Goal: Task Accomplishment & Management: Manage account settings

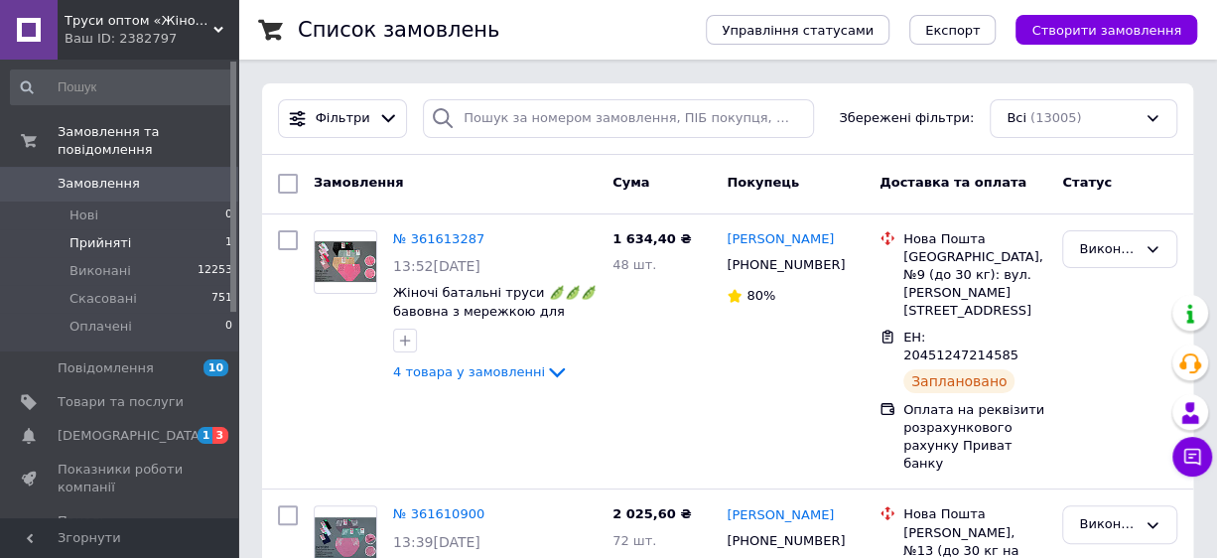
click at [107, 234] on span "Прийняті" at bounding box center [100, 243] width 62 height 18
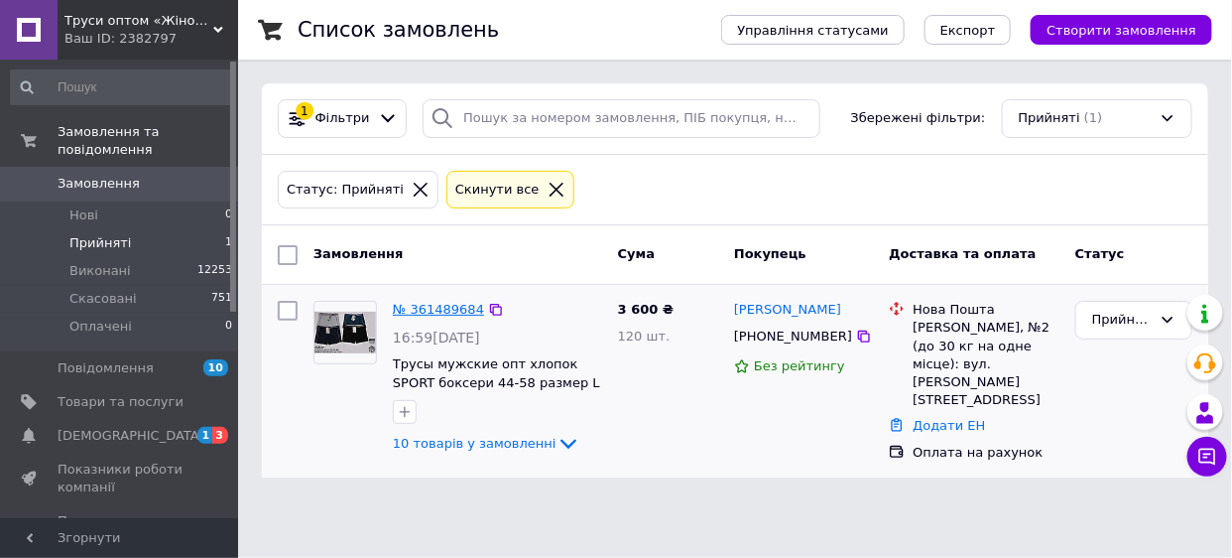
click at [452, 309] on link "№ 361489684" at bounding box center [438, 309] width 91 height 15
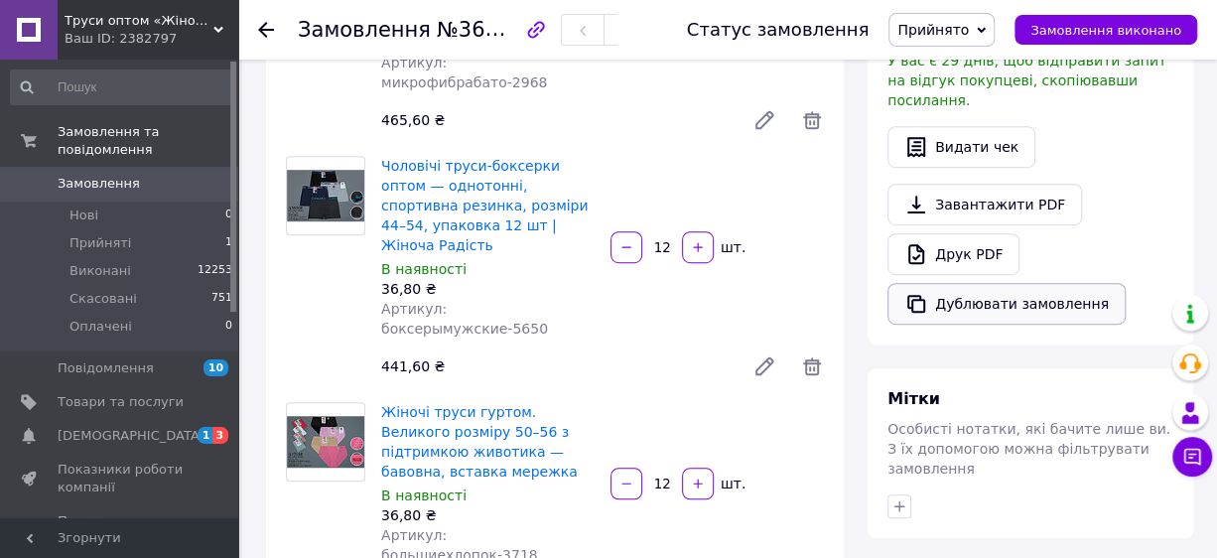
scroll to position [441, 0]
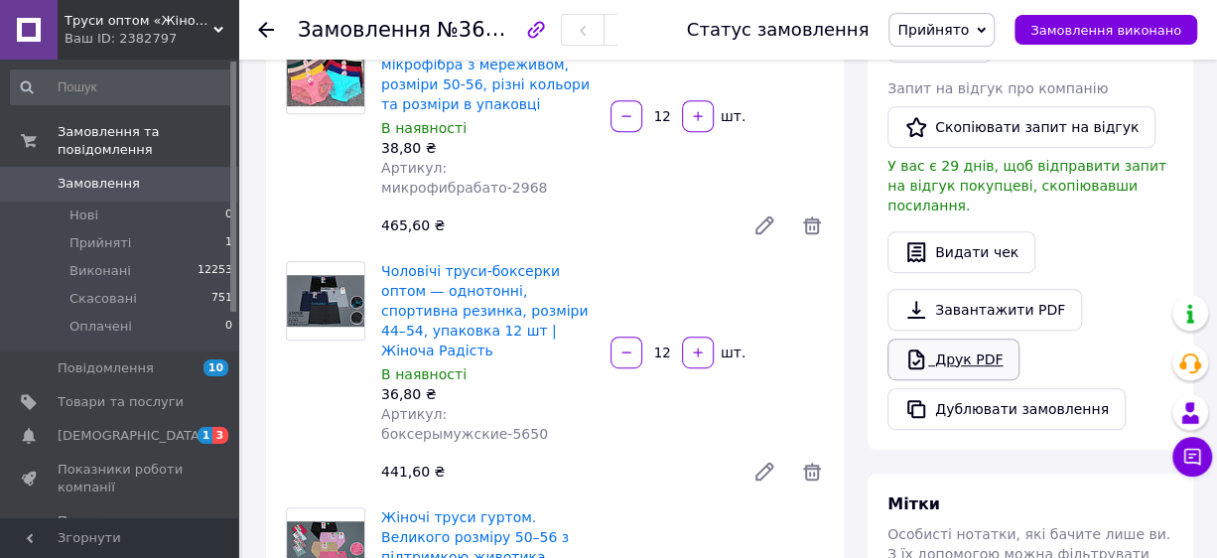
click at [972, 338] on link "Друк PDF" at bounding box center [953, 359] width 132 height 42
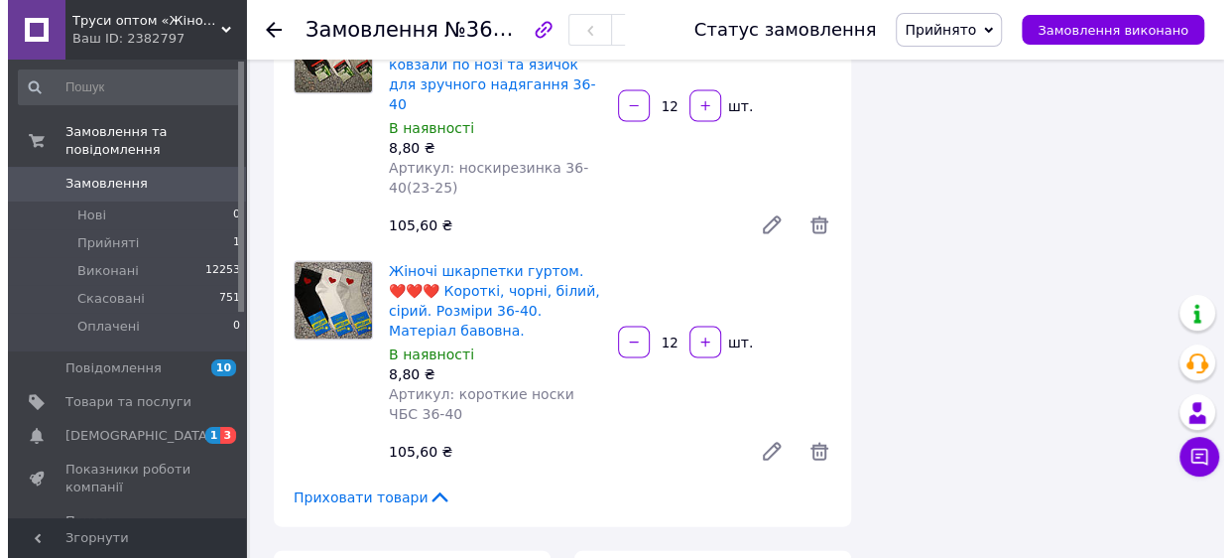
scroll to position [2095, 0]
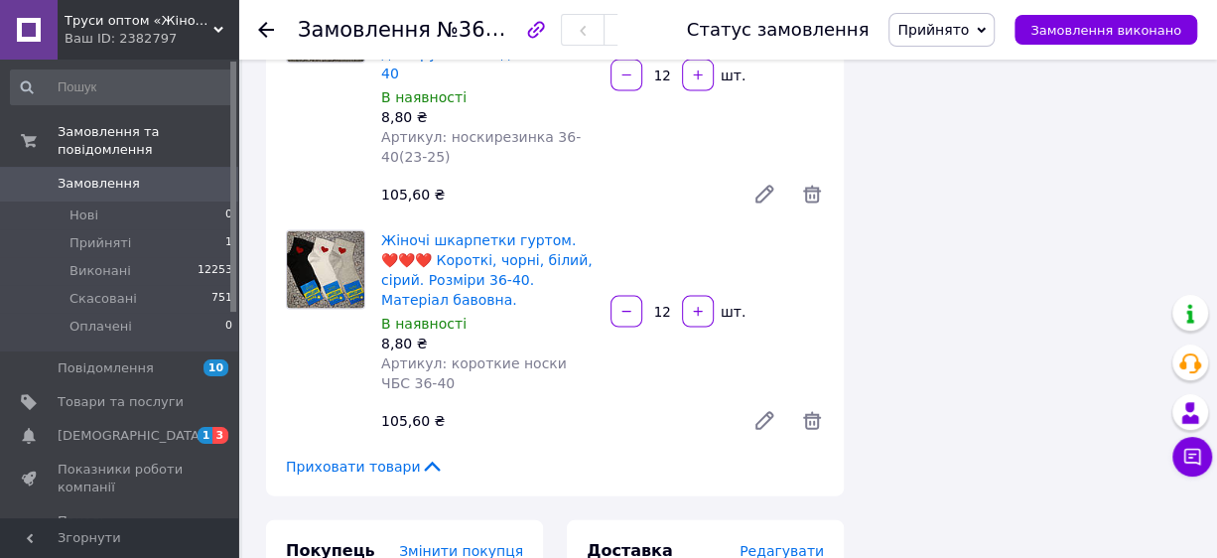
click at [793, 543] on span "Редагувати" at bounding box center [781, 551] width 84 height 16
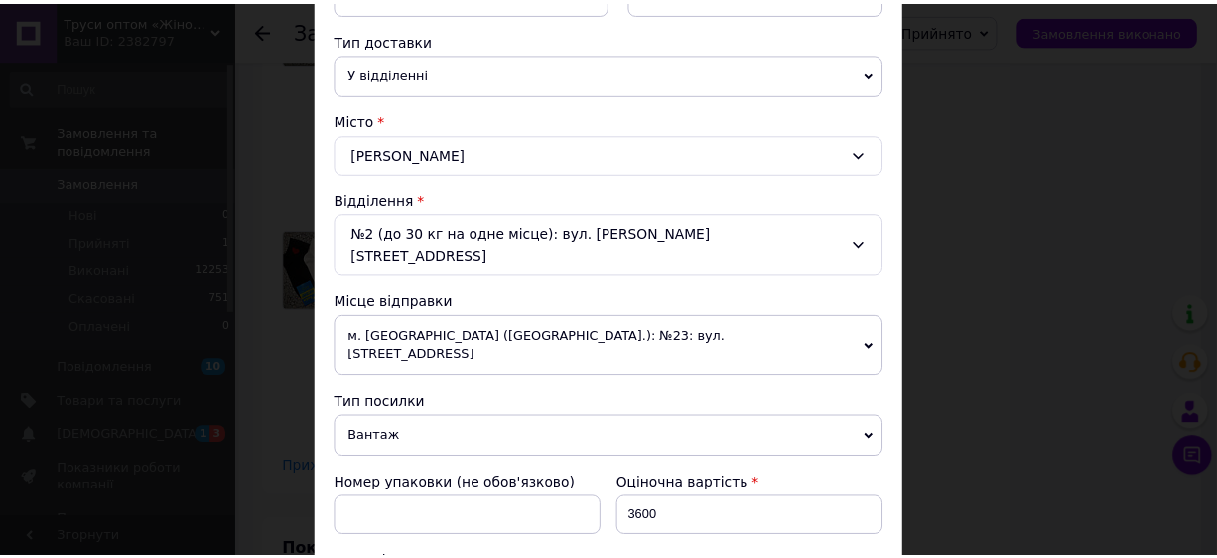
scroll to position [785, 0]
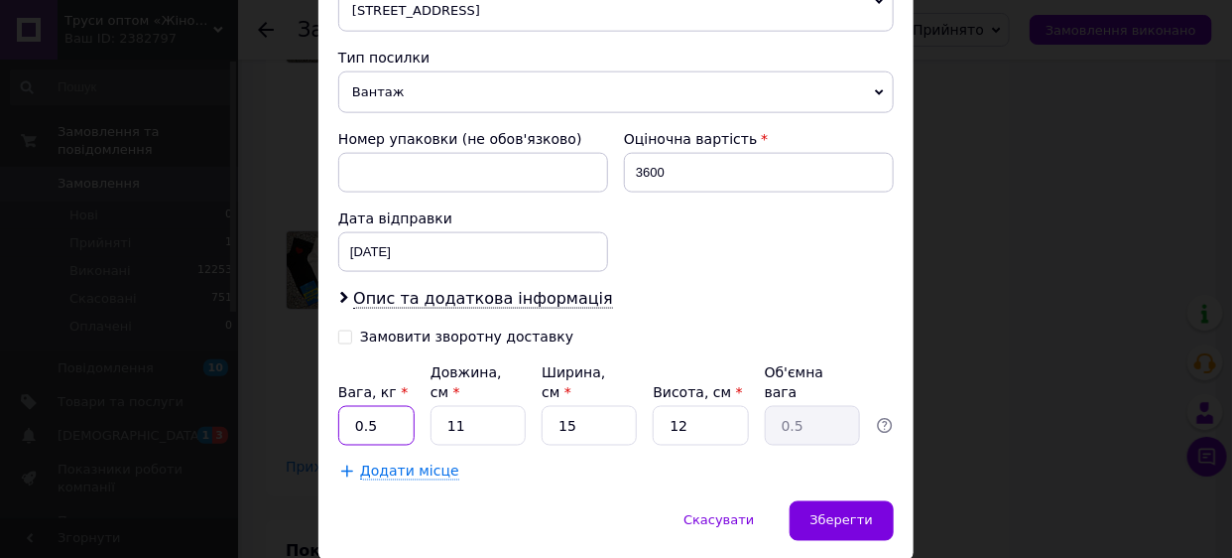
click at [380, 406] on input "0.5" at bounding box center [376, 426] width 76 height 40
type input "0"
type input "7"
click at [471, 406] on input "11" at bounding box center [478, 426] width 95 height 40
type input "1"
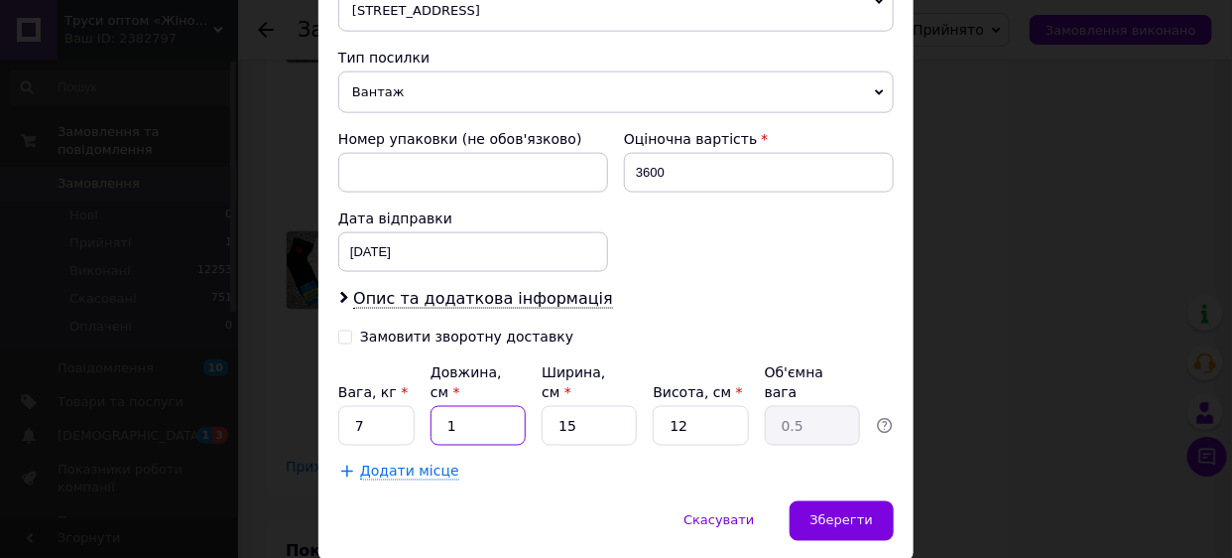
type input "0.1"
type input "4"
type input "0.18"
type input "41"
type input "1.85"
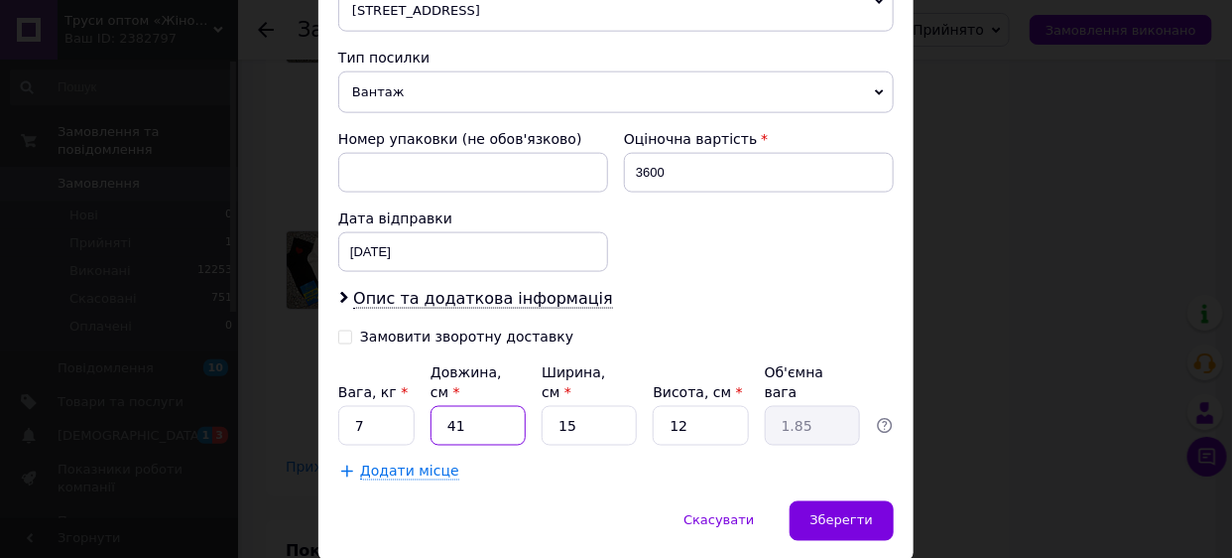
type input "41"
click at [603, 406] on input "15" at bounding box center [589, 426] width 95 height 40
type input "1"
type input "0.12"
type input "2"
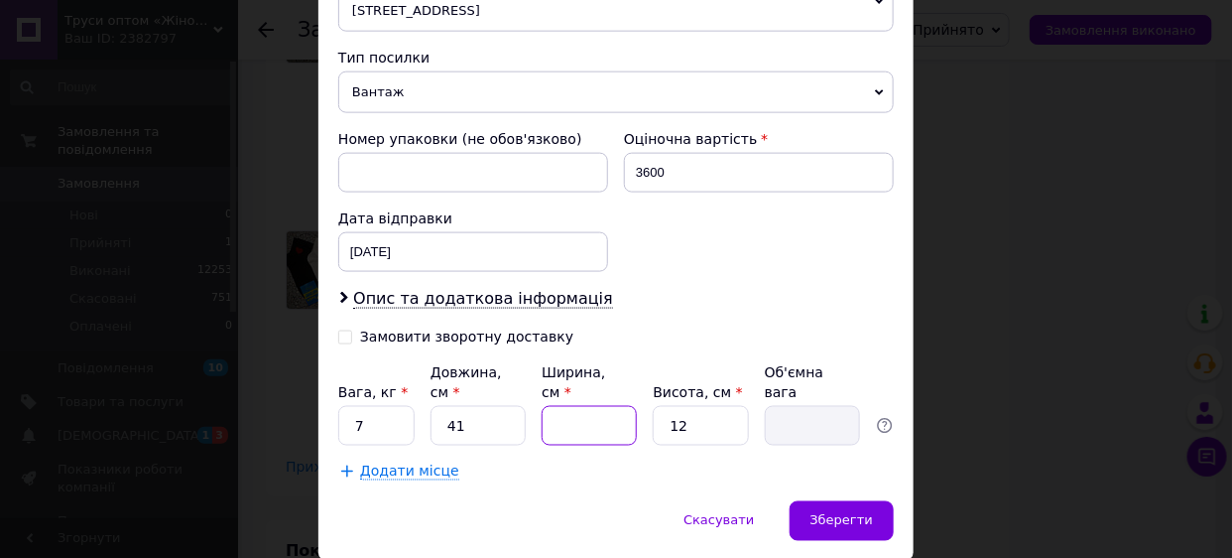
type input "0.25"
type input "25"
type input "3.08"
type input "25"
click at [709, 406] on input "12" at bounding box center [700, 426] width 95 height 40
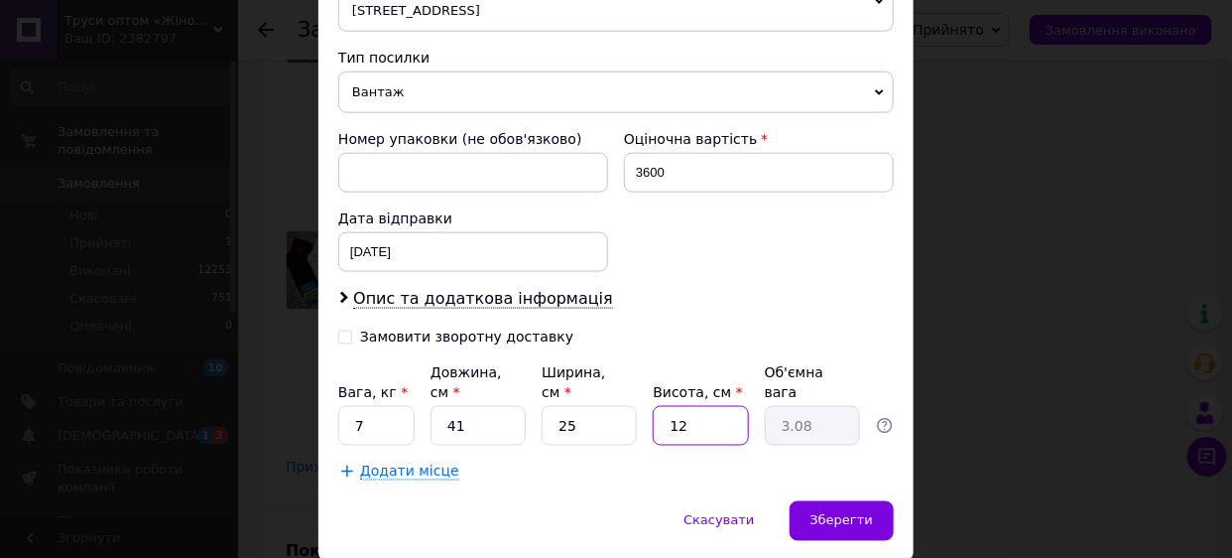
type input "1"
type input "0.26"
type input "3"
type input "0.77"
type input "35"
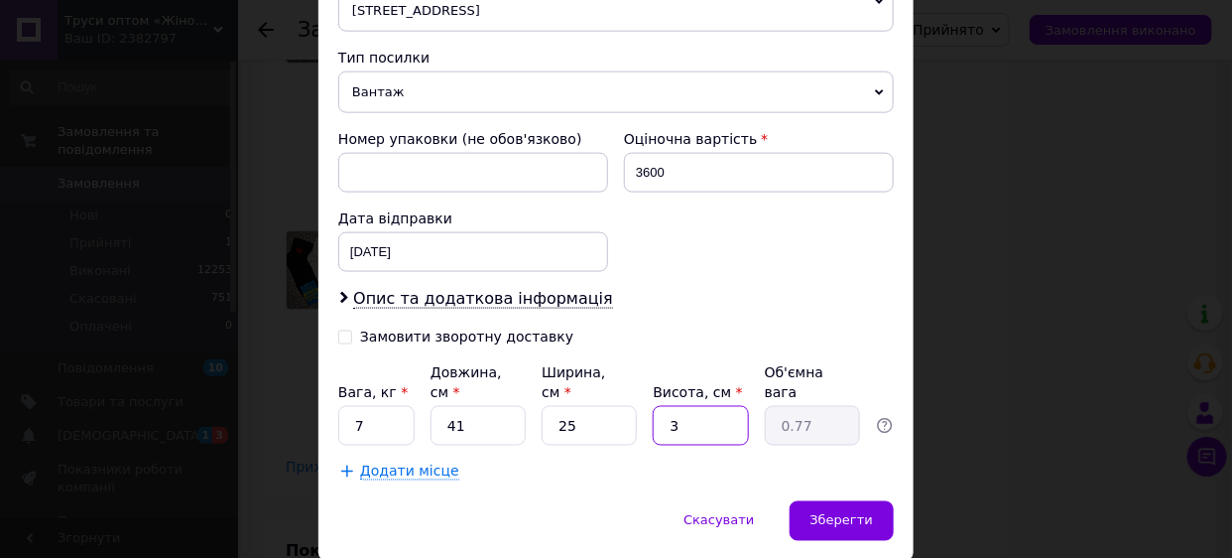
type input "8.97"
type input "35"
click at [834, 513] on span "Зберегти" at bounding box center [842, 520] width 63 height 15
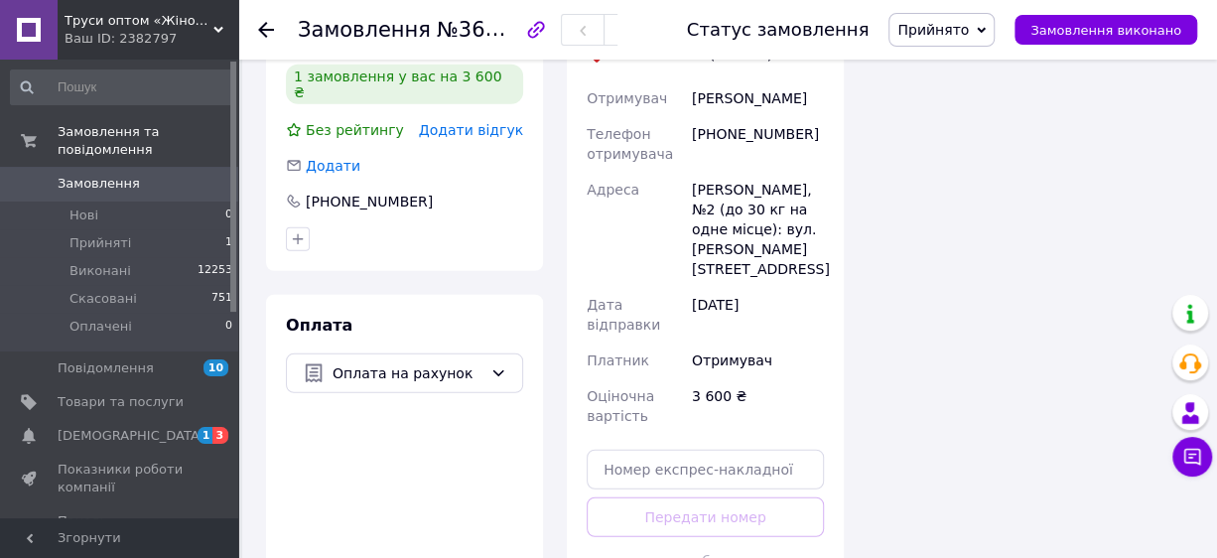
scroll to position [2756, 0]
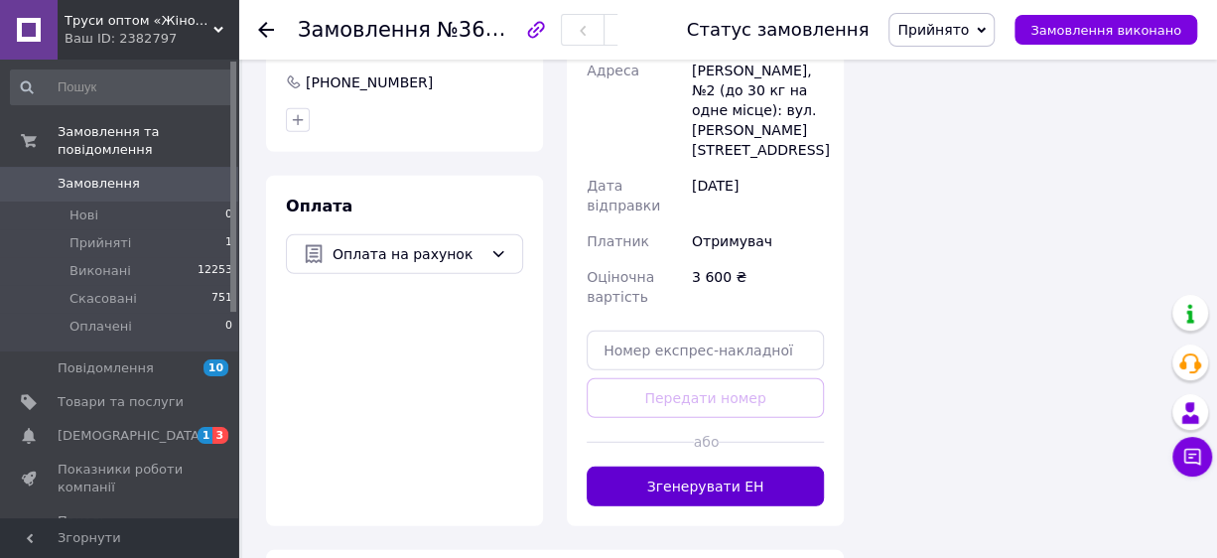
click at [741, 466] on button "Згенерувати ЕН" at bounding box center [704, 486] width 237 height 40
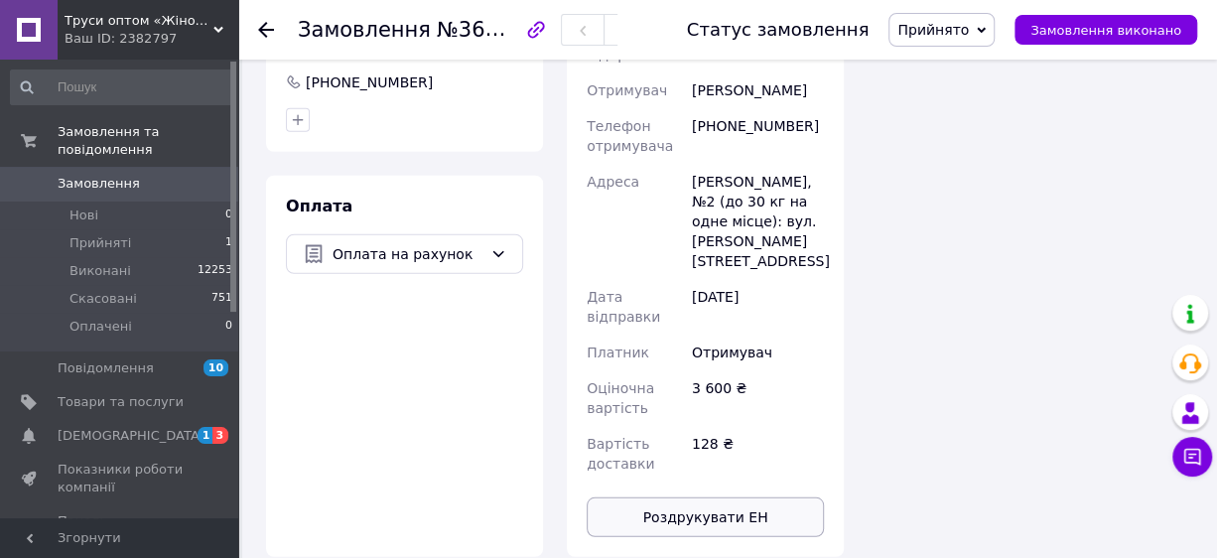
click at [743, 497] on button "Роздрукувати ЕН" at bounding box center [704, 517] width 237 height 40
click at [1143, 24] on span "Замовлення виконано" at bounding box center [1105, 30] width 151 height 15
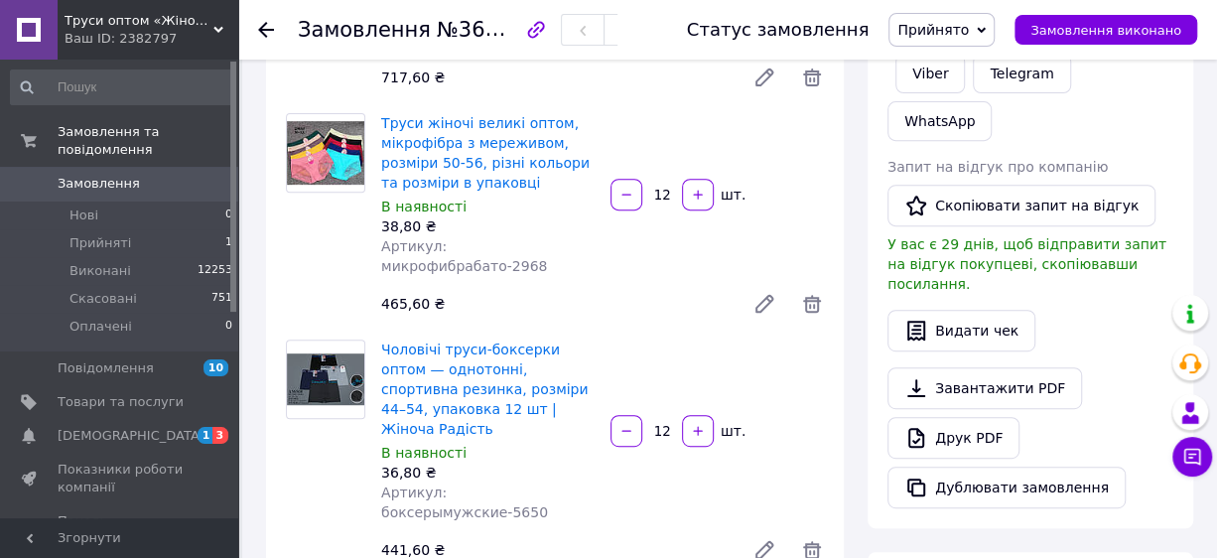
scroll to position [110, 0]
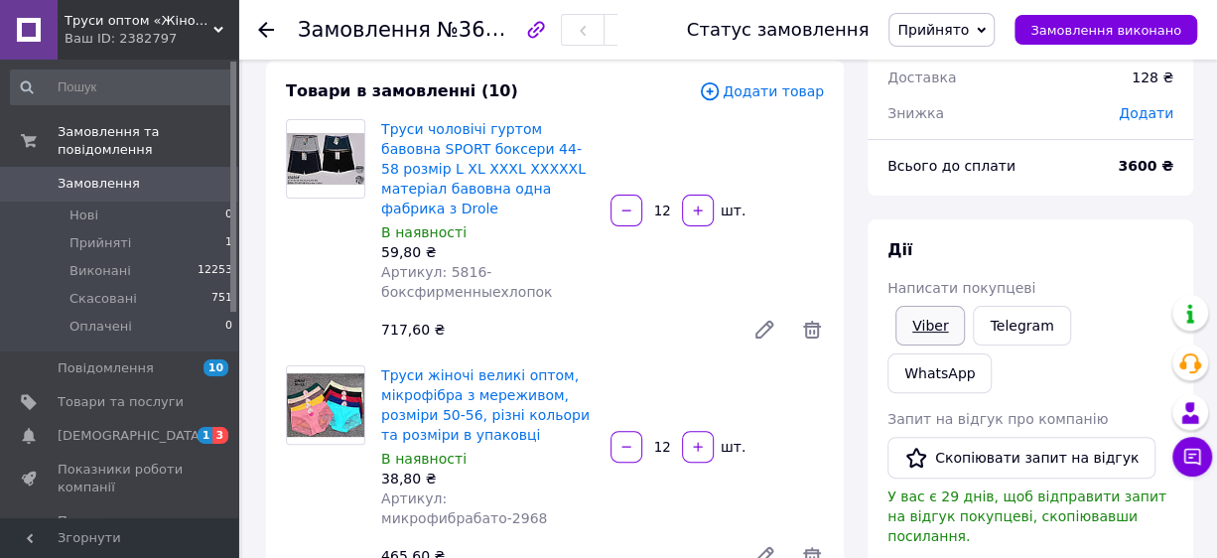
click at [938, 319] on link "Viber" at bounding box center [929, 326] width 69 height 40
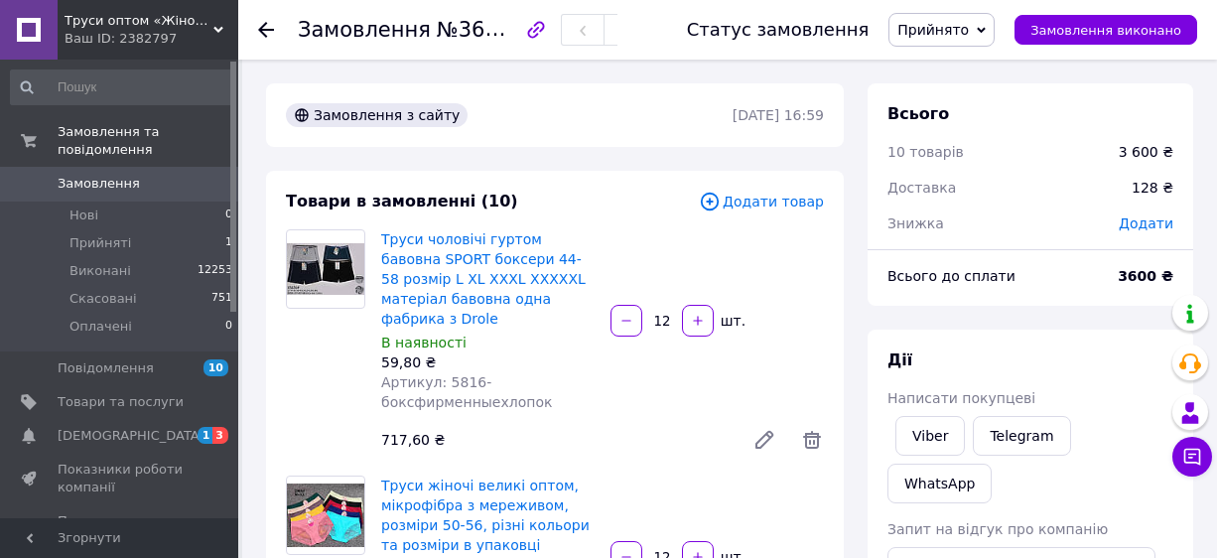
scroll to position [110, 0]
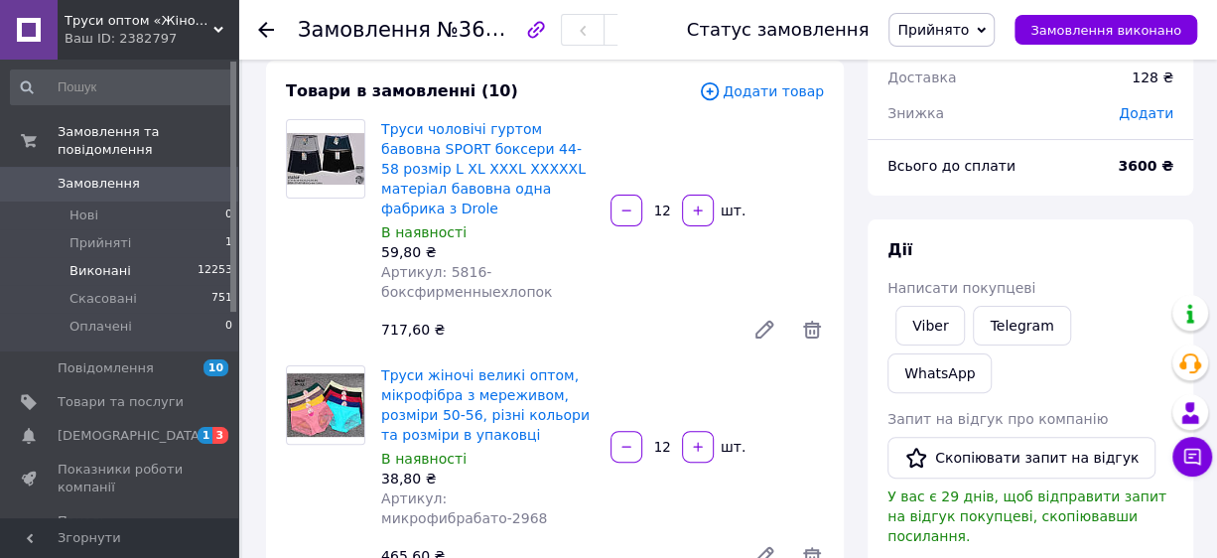
click at [102, 262] on span "Виконані" at bounding box center [100, 271] width 62 height 18
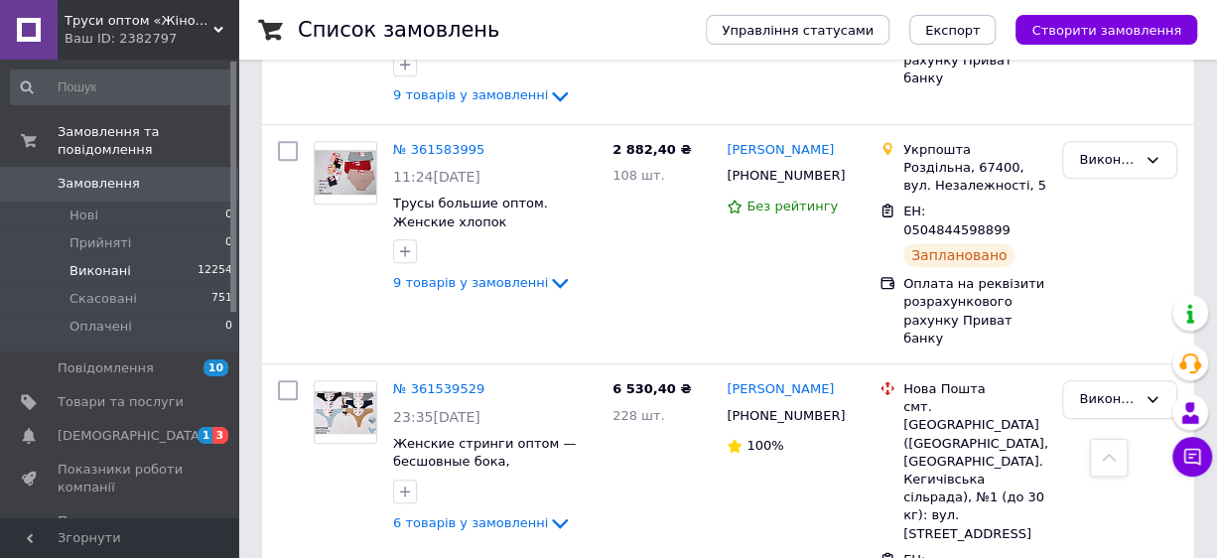
scroll to position [1102, 0]
